Goal: Information Seeking & Learning: Check status

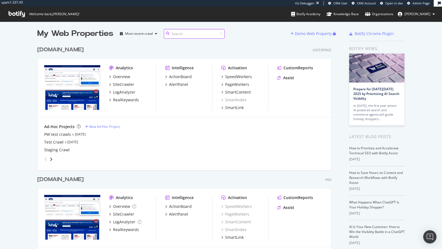
scroll to position [7, 0]
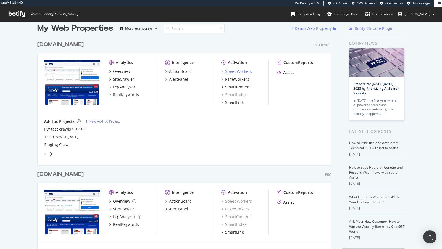
click at [233, 73] on div "SpeedWorkers" at bounding box center [238, 72] width 27 height 6
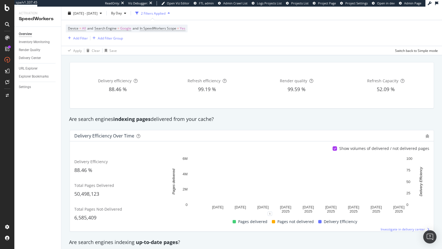
scroll to position [19, 0]
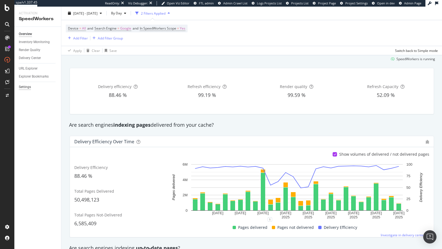
click at [28, 86] on div "Settings" at bounding box center [25, 87] width 12 height 6
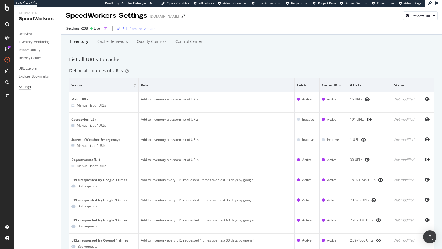
click at [92, 29] on icon at bounding box center [91, 28] width 3 height 3
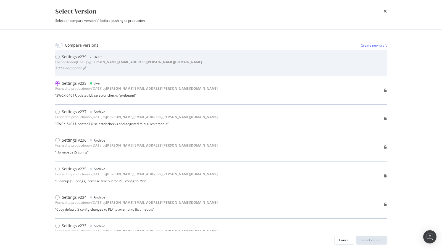
click at [152, 56] on div "Settings v239 Draft Last edited on 2025 Sep 26th by jason.schwab@botify.com Add…" at bounding box center [221, 62] width 332 height 17
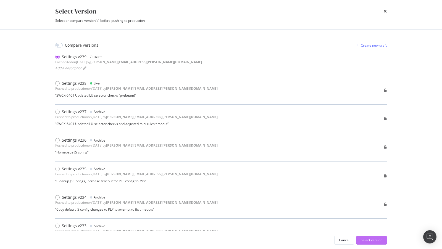
click at [375, 243] on div "Select version" at bounding box center [372, 240] width 22 height 5
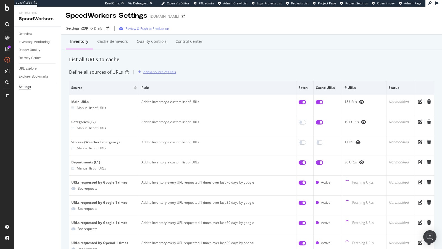
click at [156, 71] on div "Add a source of URLs" at bounding box center [159, 72] width 33 height 5
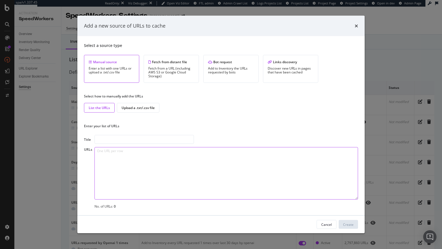
click at [129, 174] on textarea "modal" at bounding box center [226, 173] width 264 height 52
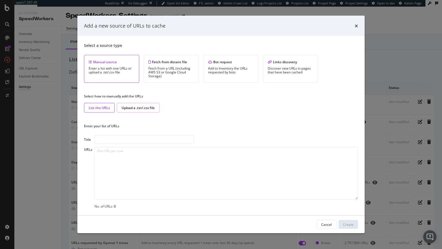
click at [130, 107] on div "Upload a .txt/.csv file" at bounding box center [138, 108] width 33 height 5
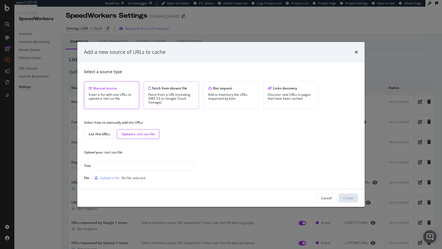
click at [170, 94] on div "Fetch from a URL (including AWS S3 or Google Cloud Storage)" at bounding box center [171, 99] width 46 height 12
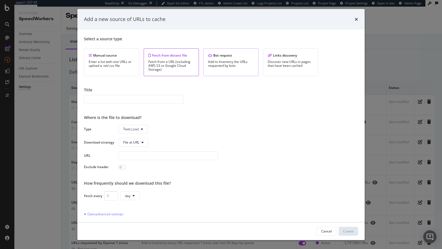
click at [230, 61] on div "Add to Inventory the URLs requested by bots" at bounding box center [231, 64] width 46 height 8
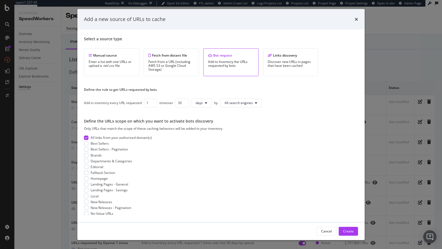
scroll to position [3, 0]
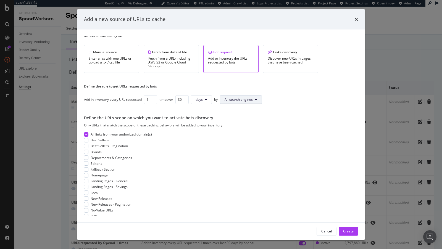
click at [236, 98] on span "All search engines" at bounding box center [239, 99] width 28 height 5
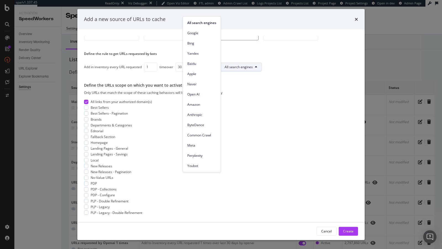
scroll to position [9, 0]
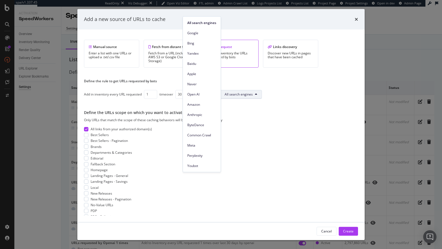
click at [245, 76] on div "Select a source type Manual source Enter a list with one URLs or upload a .txt/…" at bounding box center [221, 126] width 274 height 180
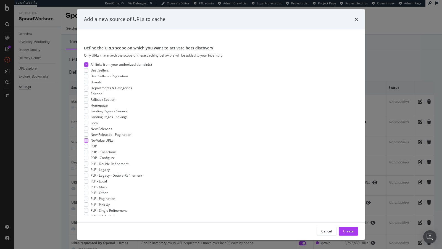
scroll to position [66, 0]
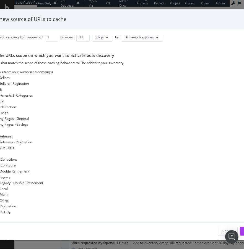
click at [97, 2] on div "Add a new source of URLs to cache Select a source type Manual source Enter a li…" at bounding box center [122, 124] width 244 height 249
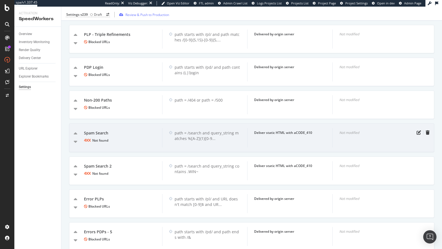
scroll to position [446, 0]
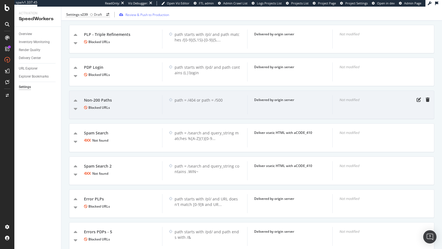
click at [190, 98] on div "path = /404 or path = /500" at bounding box center [208, 101] width 66 height 6
click at [189, 98] on div "path = /404 or path = /500" at bounding box center [208, 101] width 66 height 6
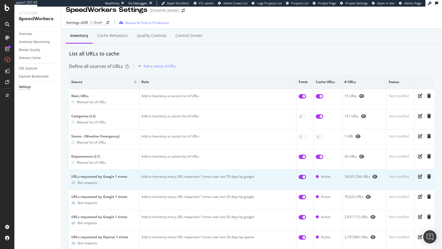
scroll to position [0, 0]
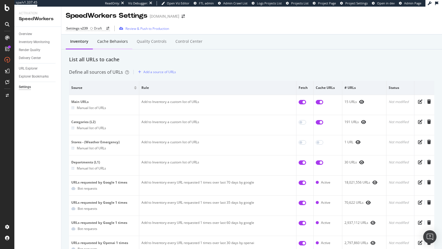
click at [112, 41] on div "Cache behaviors" at bounding box center [112, 42] width 31 height 6
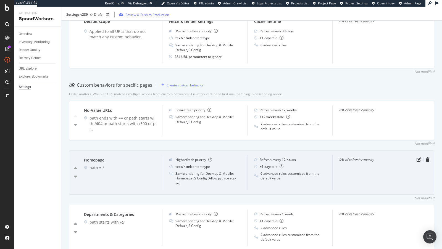
scroll to position [93, 0]
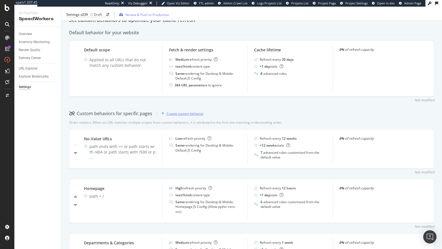
click at [188, 113] on div "Create custom behavior" at bounding box center [185, 113] width 37 height 5
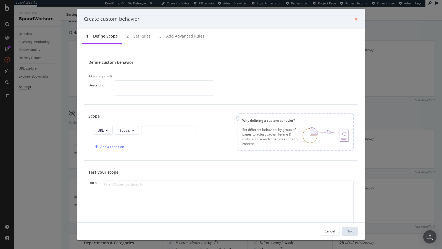
click at [356, 19] on icon "times" at bounding box center [356, 19] width 3 height 4
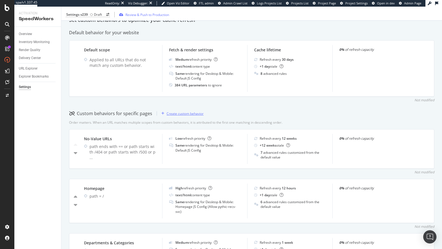
scroll to position [123, 0]
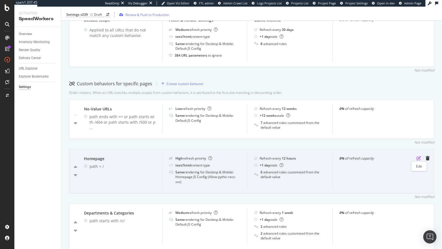
click at [417, 157] on icon "pen-to-square" at bounding box center [419, 158] width 4 height 4
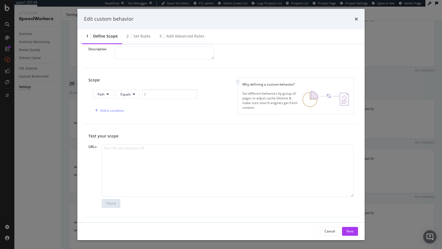
scroll to position [36, 0]
click at [351, 234] on div "Next" at bounding box center [349, 231] width 7 height 8
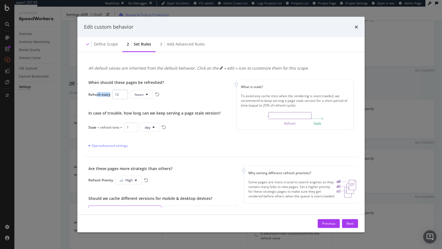
drag, startPoint x: 98, startPoint y: 94, endPoint x: 113, endPoint y: 94, distance: 15.2
click at [113, 94] on div "Refresh every 12 hours" at bounding box center [154, 95] width 132 height 10
drag, startPoint x: 86, startPoint y: 128, endPoint x: 120, endPoint y: 125, distance: 33.3
click at [118, 127] on div "When should these pages be refreshed? Refresh every 12 hours In case of trouble…" at bounding box center [221, 114] width 274 height 86
click at [90, 127] on div "Stale" at bounding box center [92, 127] width 8 height 5
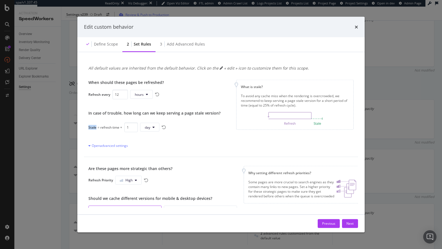
click at [90, 127] on div "Stale" at bounding box center [92, 127] width 8 height 5
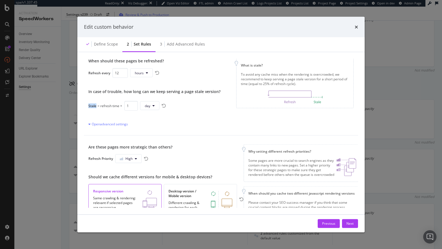
scroll to position [50, 0]
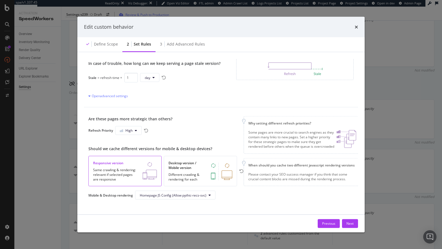
click at [190, 201] on div "Are these pages more strategic than others? Refresh Priority High Should we cac…" at bounding box center [221, 158] width 274 height 102
click at [183, 194] on span "Homepage JS Config (Allow pythic-recs-svc)" at bounding box center [173, 195] width 67 height 5
click at [353, 227] on div "Next" at bounding box center [349, 223] width 7 height 8
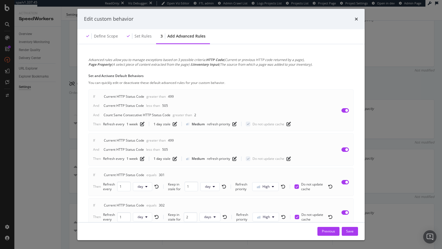
click at [383, 140] on div "Edit custom behavior Define scope Set rules 3 Add advanced rules Advanced rules…" at bounding box center [221, 124] width 442 height 249
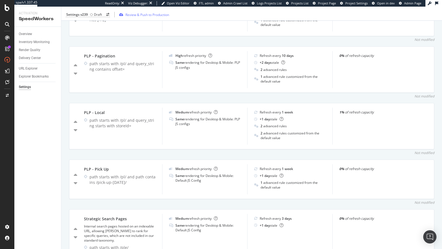
scroll to position [264, 0]
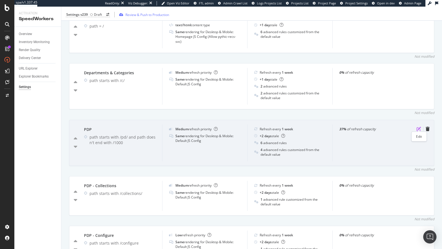
click at [419, 127] on icon "pen-to-square" at bounding box center [419, 129] width 4 height 4
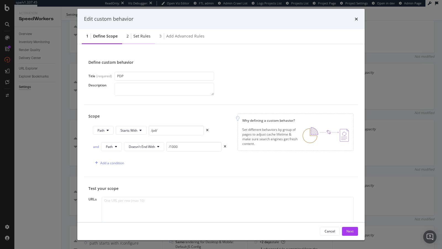
click at [153, 36] on div "2 Set rules" at bounding box center [138, 36] width 33 height 15
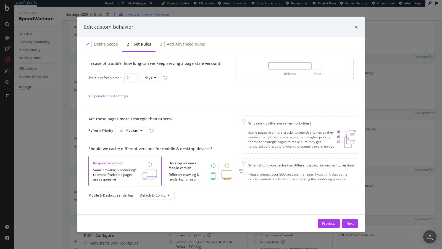
scroll to position [0, 0]
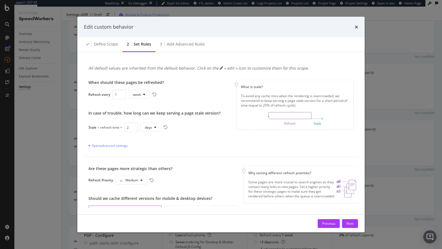
click at [183, 36] on div "Edit custom behavior" at bounding box center [220, 27] width 287 height 20
click at [182, 40] on div "3 Add advanced rules" at bounding box center [183, 44] width 54 height 15
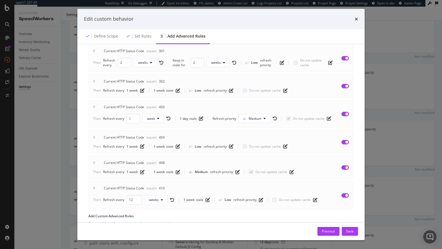
scroll to position [128, 0]
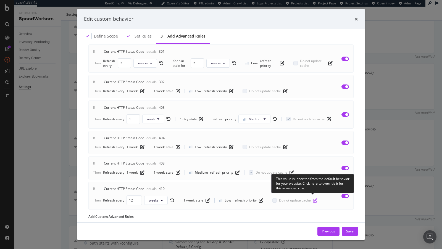
click at [313, 199] on icon "pen-to-square" at bounding box center [315, 200] width 4 height 4
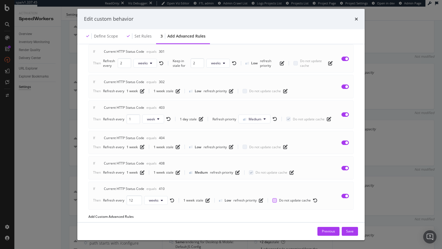
click at [272, 198] on div "modal" at bounding box center [274, 200] width 4 height 4
click at [274, 199] on icon "modal" at bounding box center [275, 200] width 2 height 3
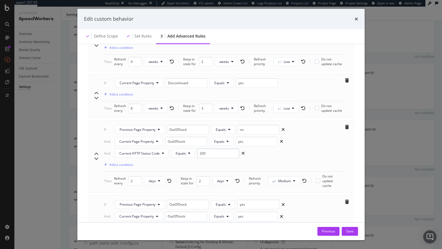
scroll to position [414, 0]
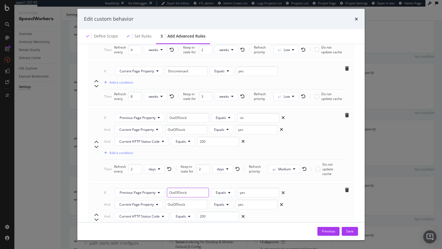
click at [179, 188] on input "OutOfStock" at bounding box center [188, 193] width 42 height 10
click at [356, 19] on icon "times" at bounding box center [356, 19] width 3 height 4
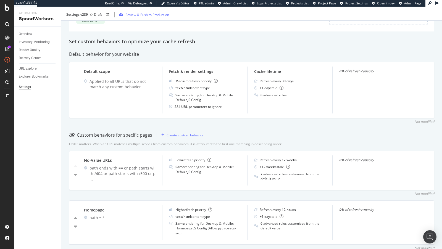
scroll to position [0, 0]
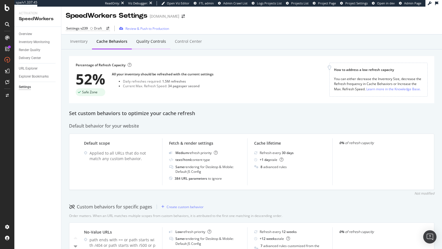
click at [151, 42] on div "Quality Controls" at bounding box center [151, 42] width 30 height 6
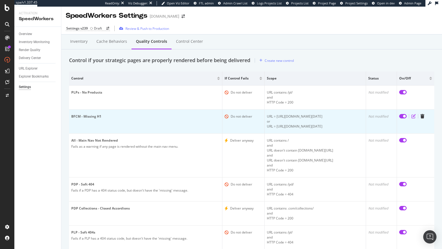
click at [415, 117] on icon "edit" at bounding box center [413, 116] width 4 height 4
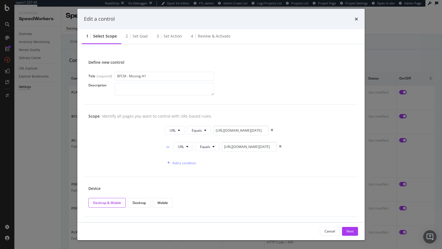
click at [404, 159] on div "Edit a control 1 Select scope 2 Set goal 3 Set action 4 Review & Activate Defin…" at bounding box center [221, 124] width 442 height 249
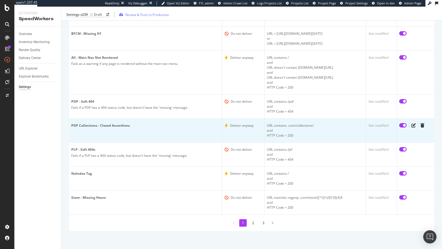
scroll to position [83, 0]
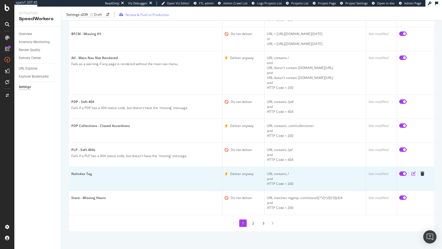
click at [415, 174] on icon "edit" at bounding box center [413, 174] width 4 height 4
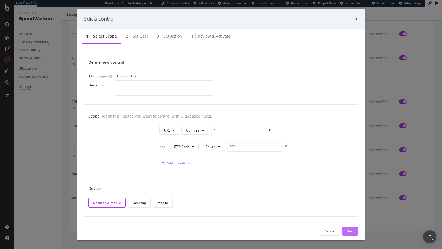
click at [348, 230] on div "Next" at bounding box center [349, 231] width 7 height 5
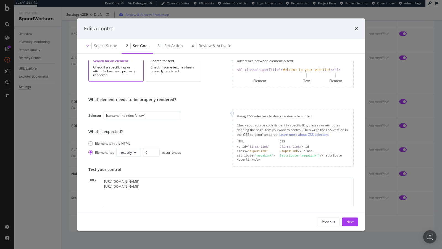
scroll to position [33, 0]
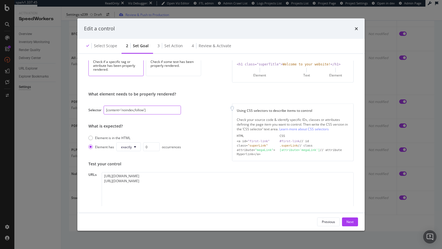
click at [128, 113] on input "[content='noindex,follow']" at bounding box center [142, 110] width 77 height 9
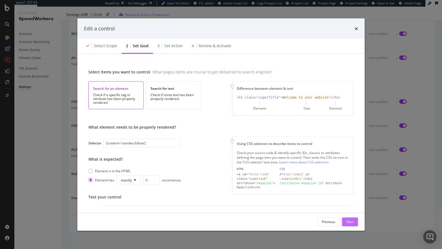
click at [350, 221] on div "Next" at bounding box center [349, 222] width 7 height 5
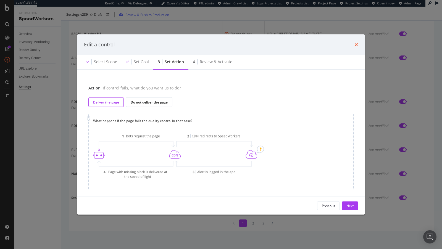
click at [357, 44] on icon "times" at bounding box center [356, 44] width 3 height 4
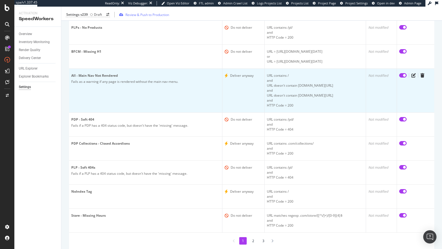
scroll to position [83, 0]
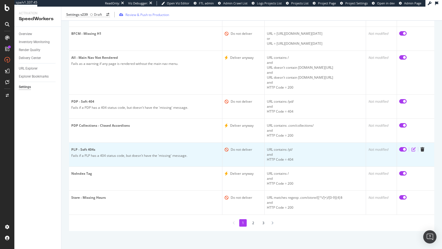
click at [416, 148] on icon "edit" at bounding box center [413, 149] width 4 height 4
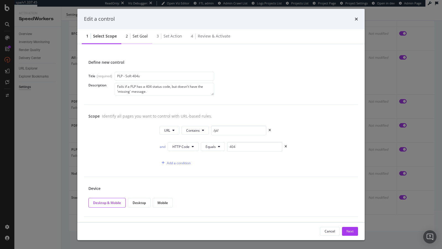
click at [133, 36] on div "Set goal" at bounding box center [140, 36] width 15 height 6
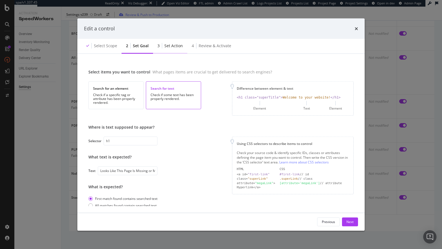
click at [175, 45] on div "Set action" at bounding box center [173, 46] width 19 height 6
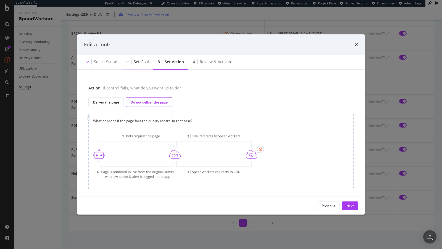
click at [142, 61] on div "Set goal" at bounding box center [141, 62] width 15 height 6
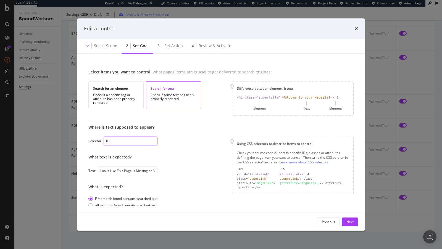
click at [109, 143] on input "h1" at bounding box center [131, 141] width 54 height 9
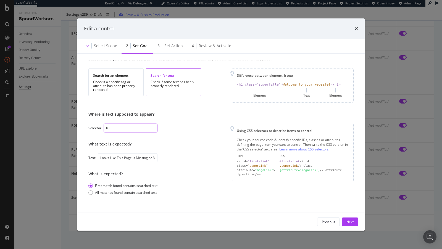
scroll to position [14, 0]
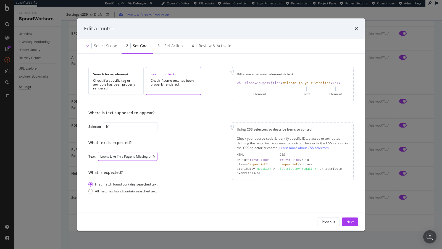
click at [105, 157] on input "Looks Like This Page Is Missing or Moved" at bounding box center [128, 156] width 60 height 9
click at [107, 48] on div "Select scope" at bounding box center [105, 46] width 23 height 6
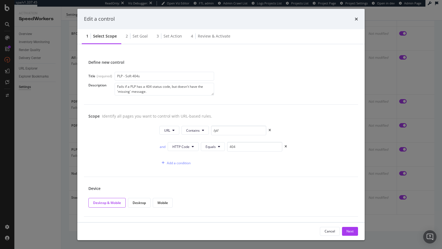
click at [136, 36] on div "Set goal" at bounding box center [140, 36] width 15 height 6
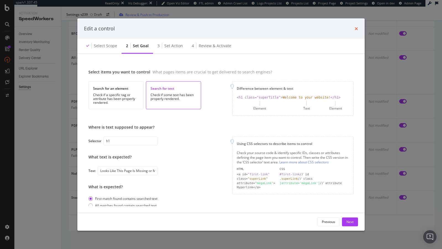
click at [356, 29] on icon "times" at bounding box center [356, 28] width 3 height 4
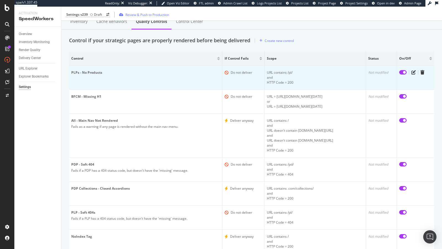
scroll to position [0, 0]
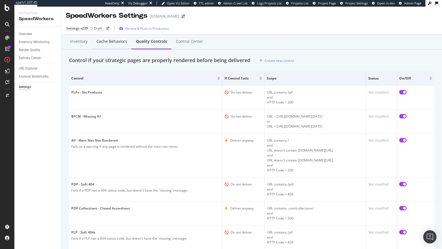
click at [104, 41] on div "Cache behaviors" at bounding box center [111, 42] width 31 height 6
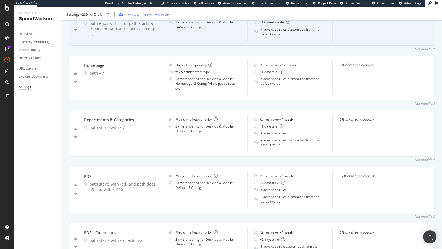
scroll to position [223, 0]
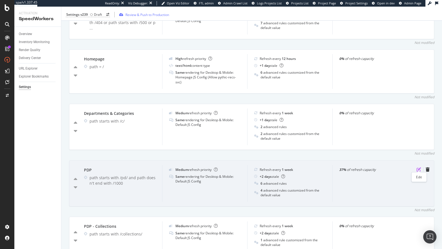
click at [419, 169] on icon "pen-to-square" at bounding box center [419, 169] width 4 height 4
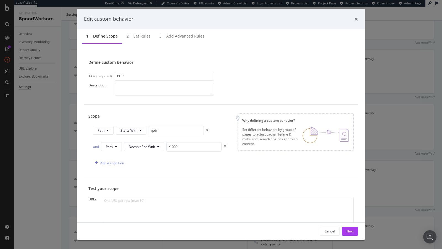
click at [57, 69] on div "Edit custom behavior 1 Define scope 2 Set rules 3 Add advanced rules Define cus…" at bounding box center [221, 124] width 442 height 249
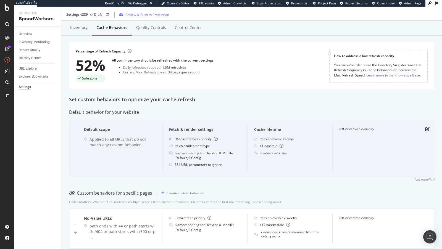
scroll to position [3, 0]
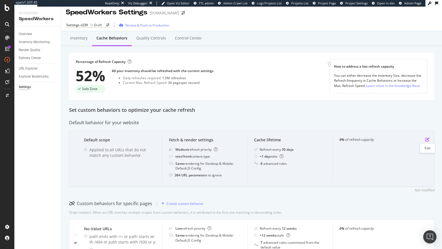
click at [427, 140] on icon "pen-to-square" at bounding box center [427, 139] width 4 height 4
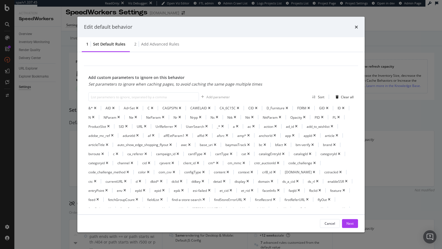
scroll to position [179, 0]
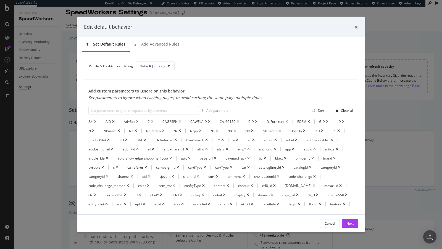
click at [229, 120] on div "CA_6C15C" at bounding box center [228, 121] width 16 height 5
click at [243, 149] on div "amp*" at bounding box center [241, 149] width 9 height 5
click at [17, 102] on div "Edit default behavior 1 Set default rules 2 Add advanced rules This is the defa…" at bounding box center [221, 124] width 442 height 249
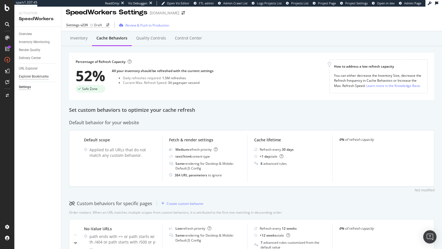
click at [32, 77] on div "Explorer Bookmarks" at bounding box center [34, 77] width 30 height 6
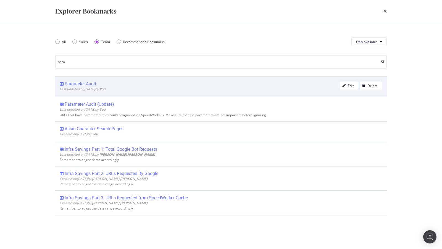
type input "para"
click at [85, 85] on div "Parameter Audit" at bounding box center [80, 84] width 31 height 6
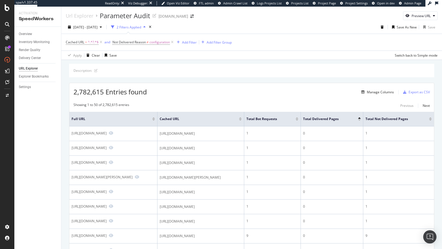
click at [298, 120] on div at bounding box center [297, 119] width 3 height 1
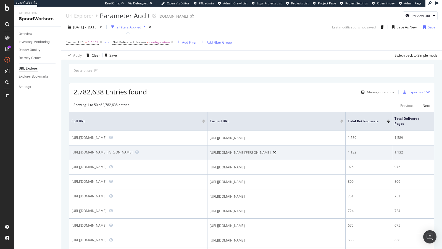
click at [133, 155] on div "https://www.lowes.com/pl/Owens-corning--Roof-shingles-Roofing-Building-supplies…" at bounding box center [102, 152] width 61 height 5
click at [239, 156] on span "https://www.lowes.com/pl/Owens-corning--Roof-shingles-Roofing-Building-supplies…" at bounding box center [240, 153] width 61 height 6
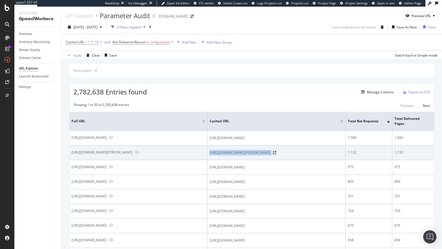
click at [239, 156] on span "https://www.lowes.com/pl/Owens-corning--Roof-shingles-Roofing-Building-supplies…" at bounding box center [240, 153] width 61 height 6
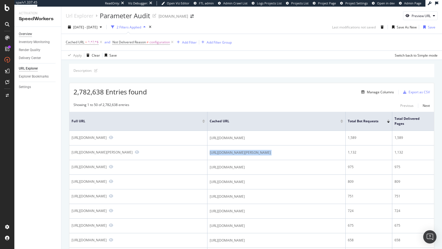
click at [27, 36] on div "Overview" at bounding box center [25, 34] width 13 height 6
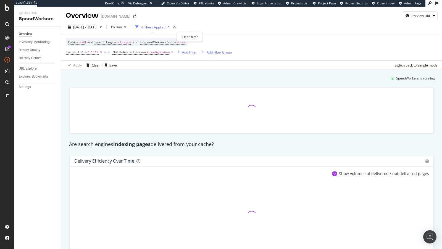
click at [177, 26] on div "times" at bounding box center [174, 27] width 5 height 6
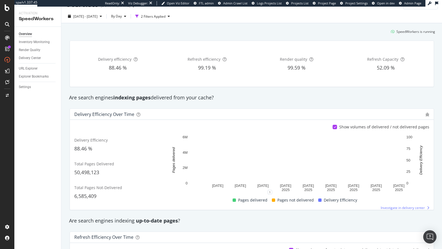
scroll to position [9, 0]
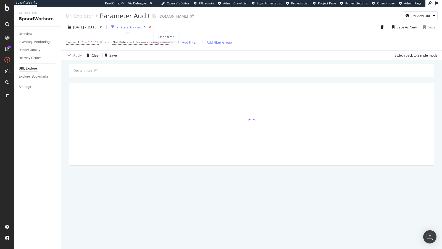
click at [151, 28] on icon "times" at bounding box center [150, 26] width 2 height 3
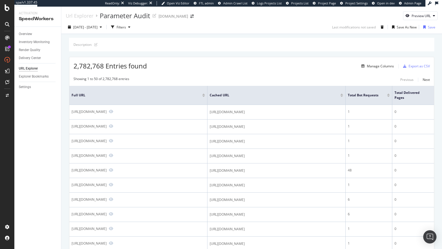
click at [388, 96] on div at bounding box center [388, 96] width 3 height 1
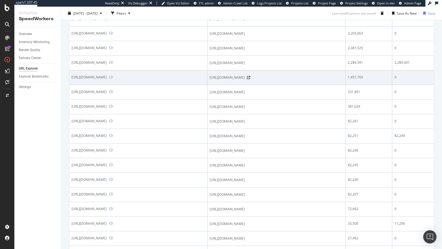
scroll to position [126, 0]
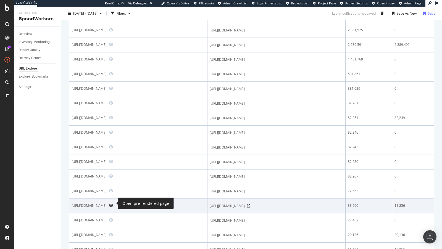
click at [112, 204] on icon "Preview https://www.lowes.com/" at bounding box center [111, 206] width 4 height 4
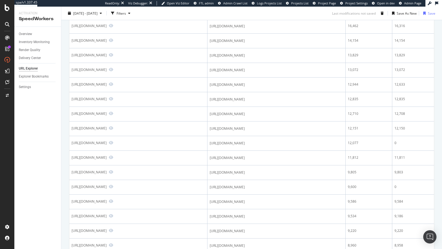
scroll to position [403, 0]
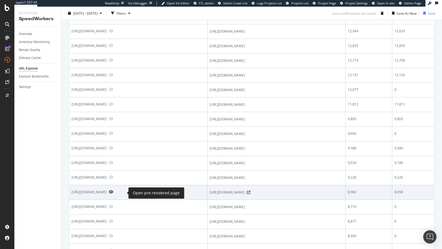
click at [113, 191] on icon "Preview https://www.lowes.com/c/Paint" at bounding box center [111, 192] width 4 height 4
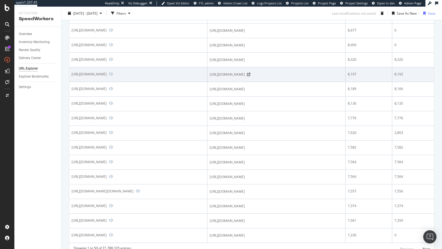
scroll to position [649, 0]
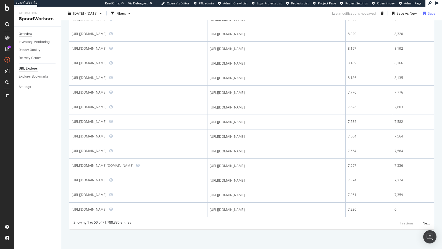
click at [28, 33] on div "Overview" at bounding box center [25, 34] width 13 height 6
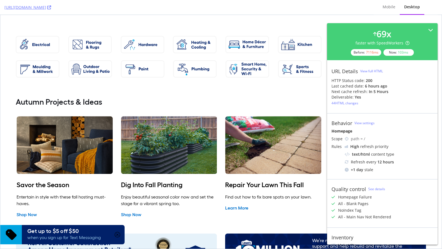
scroll to position [714, 0]
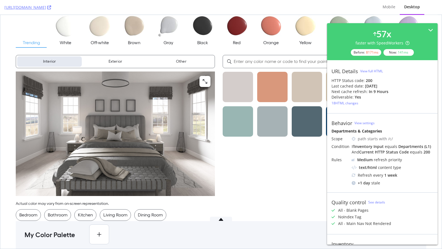
scroll to position [86, 0]
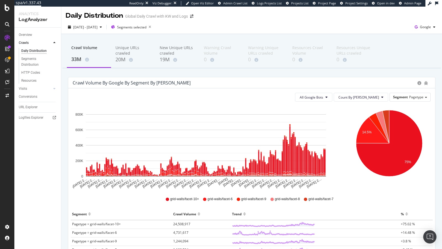
scroll to position [6, 0]
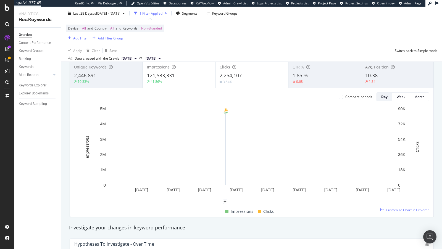
scroll to position [23, 0]
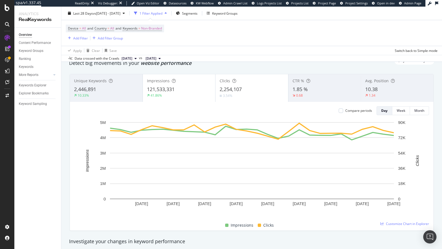
click at [175, 92] on div "121,533,331" at bounding box center [179, 89] width 64 height 7
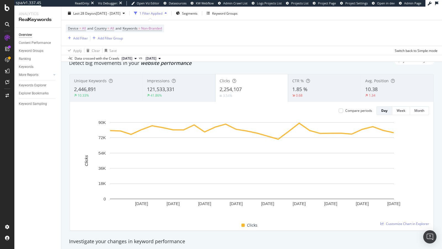
click at [175, 87] on span "121,533,331" at bounding box center [161, 89] width 28 height 7
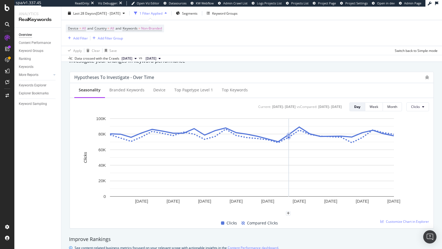
scroll to position [201, 0]
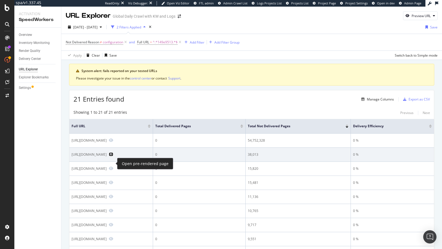
click at [113, 156] on icon "Preview https://www.nike.com/149e9513-01fa-4fb0-aad4-566afd725d1b/2d206a39-8ed7…" at bounding box center [111, 155] width 4 height 4
